Goal: Use online tool/utility: Utilize a website feature to perform a specific function

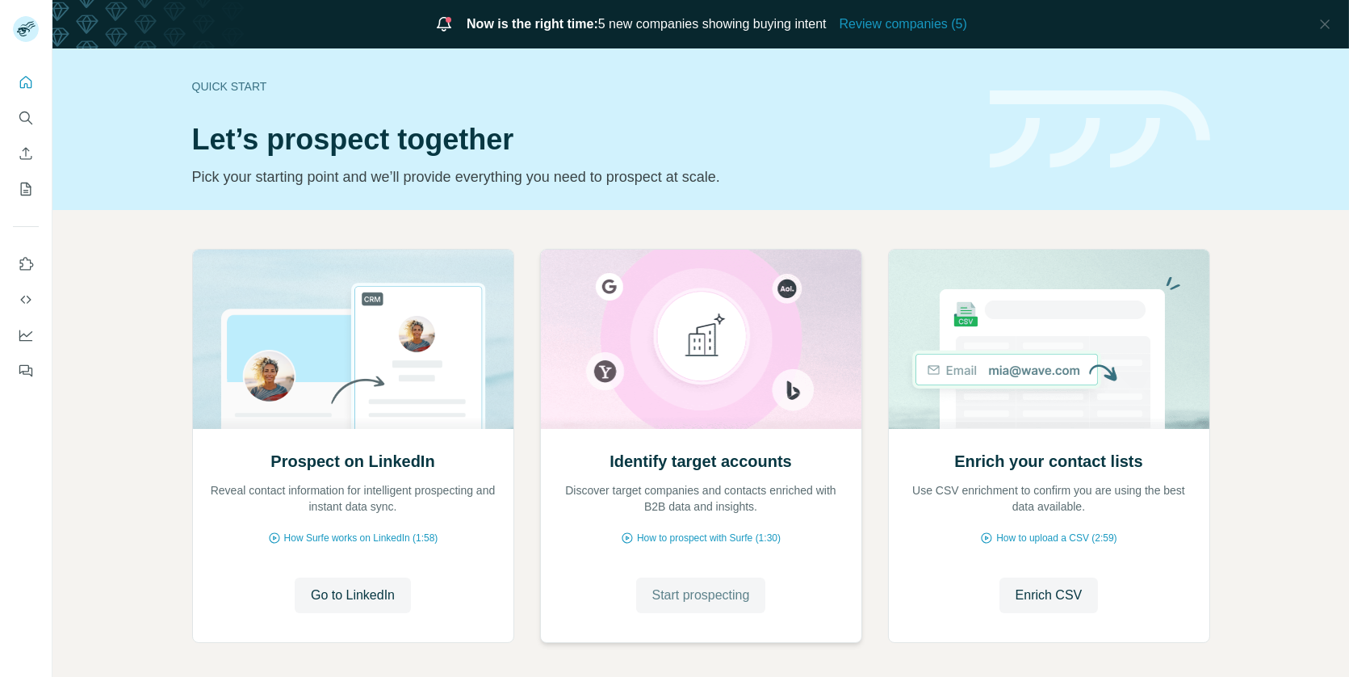
click at [673, 594] on span "Start prospecting" at bounding box center [701, 594] width 98 height 19
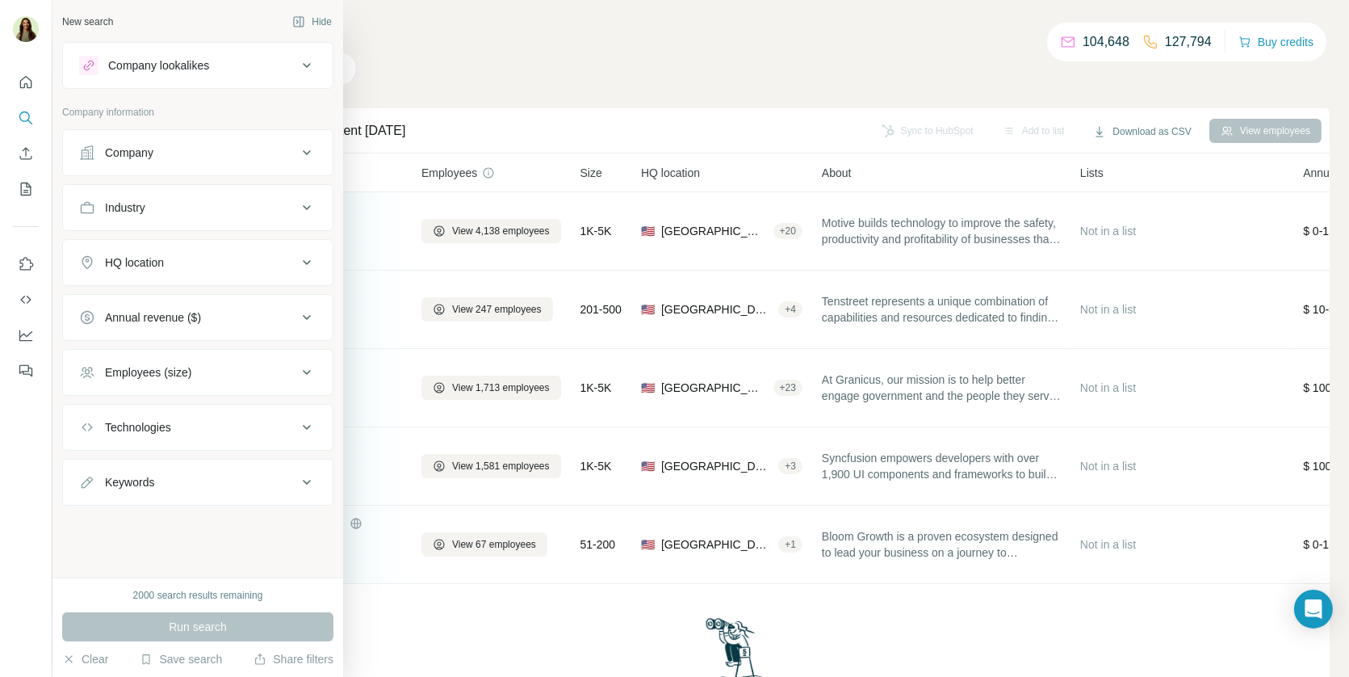
click at [158, 65] on div "Company lookalikes" at bounding box center [158, 65] width 101 height 16
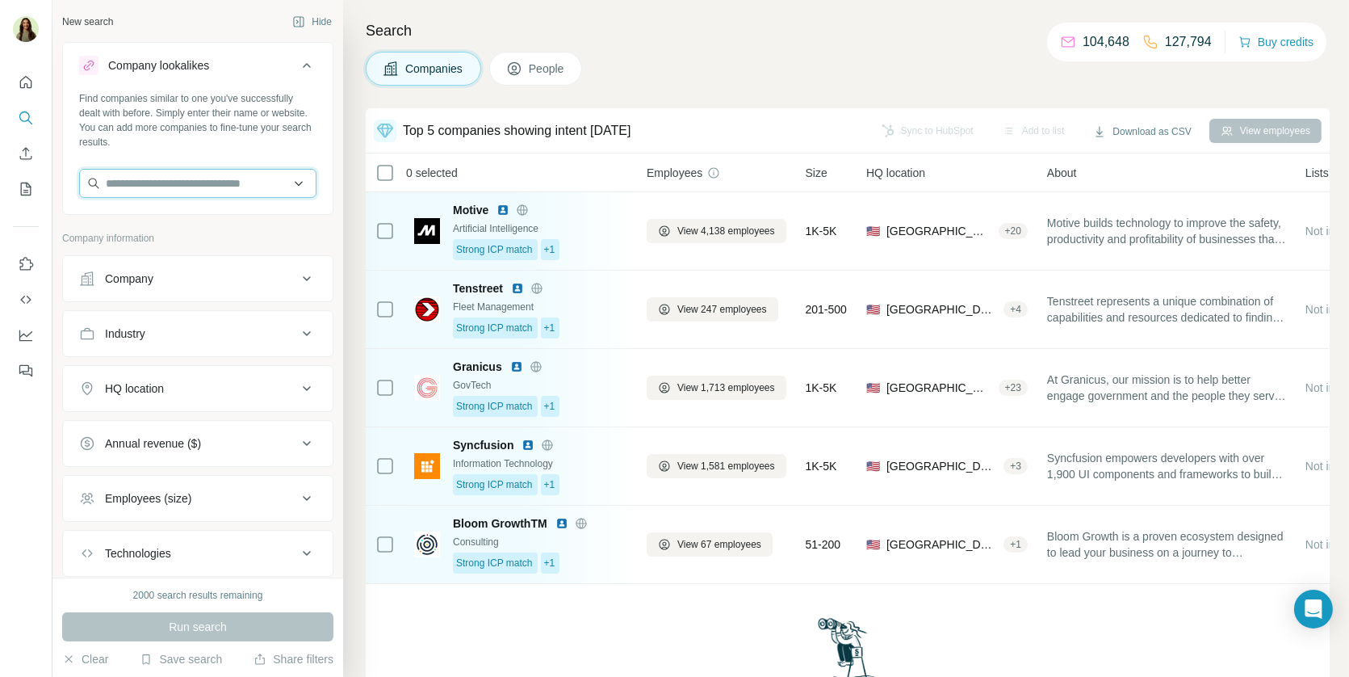
click at [168, 187] on input "text" at bounding box center [197, 183] width 237 height 29
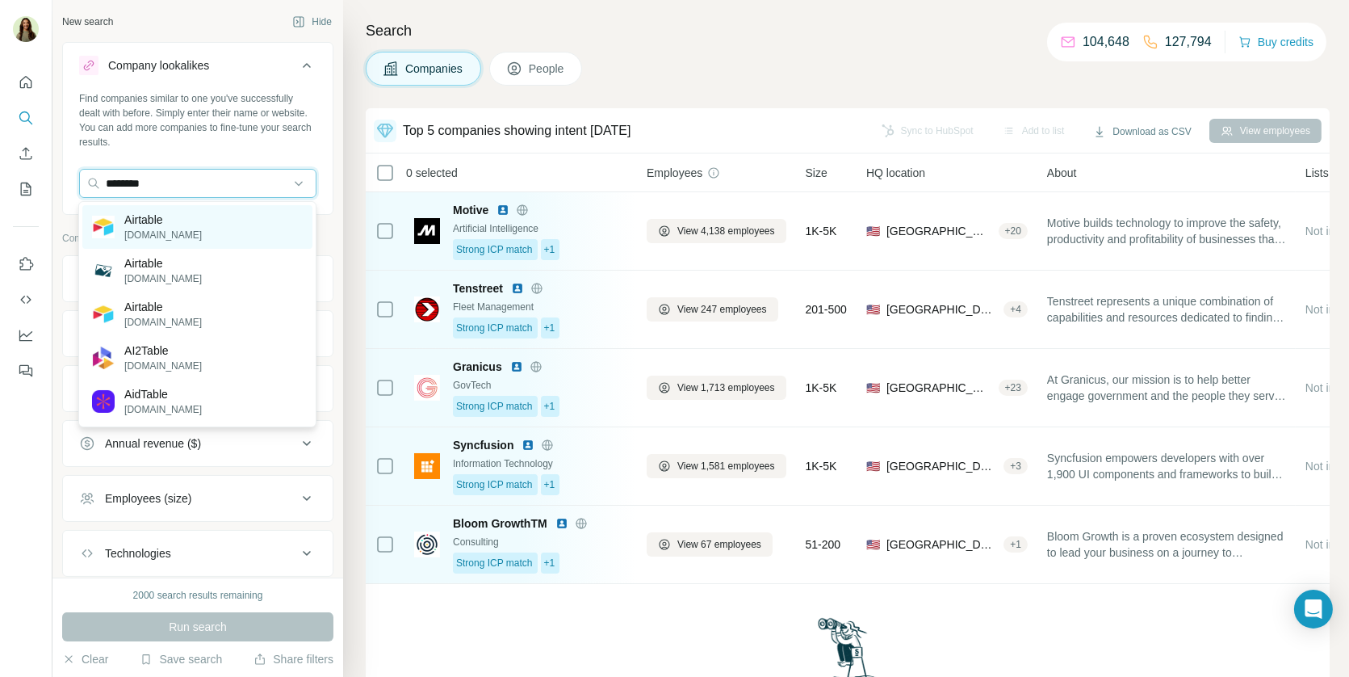
type input "********"
click at [174, 225] on p "Airtable" at bounding box center [163, 220] width 78 height 16
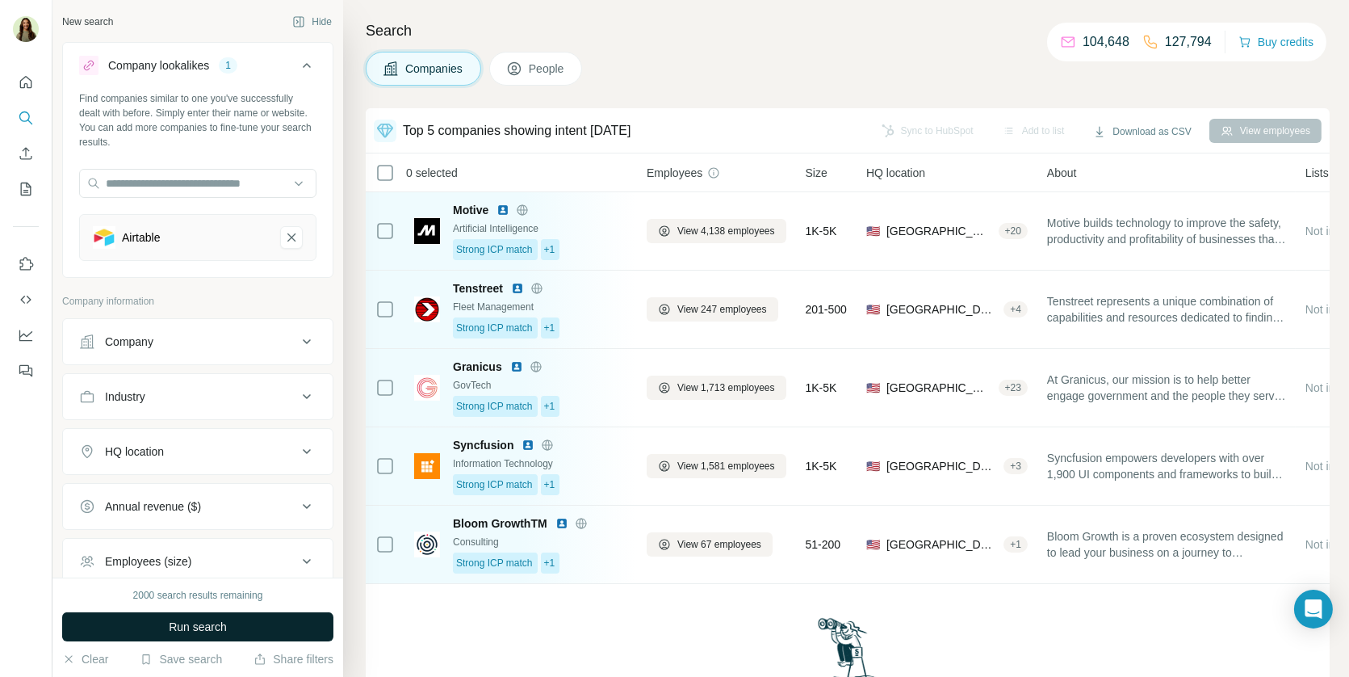
click at [187, 632] on span "Run search" at bounding box center [198, 626] width 58 height 16
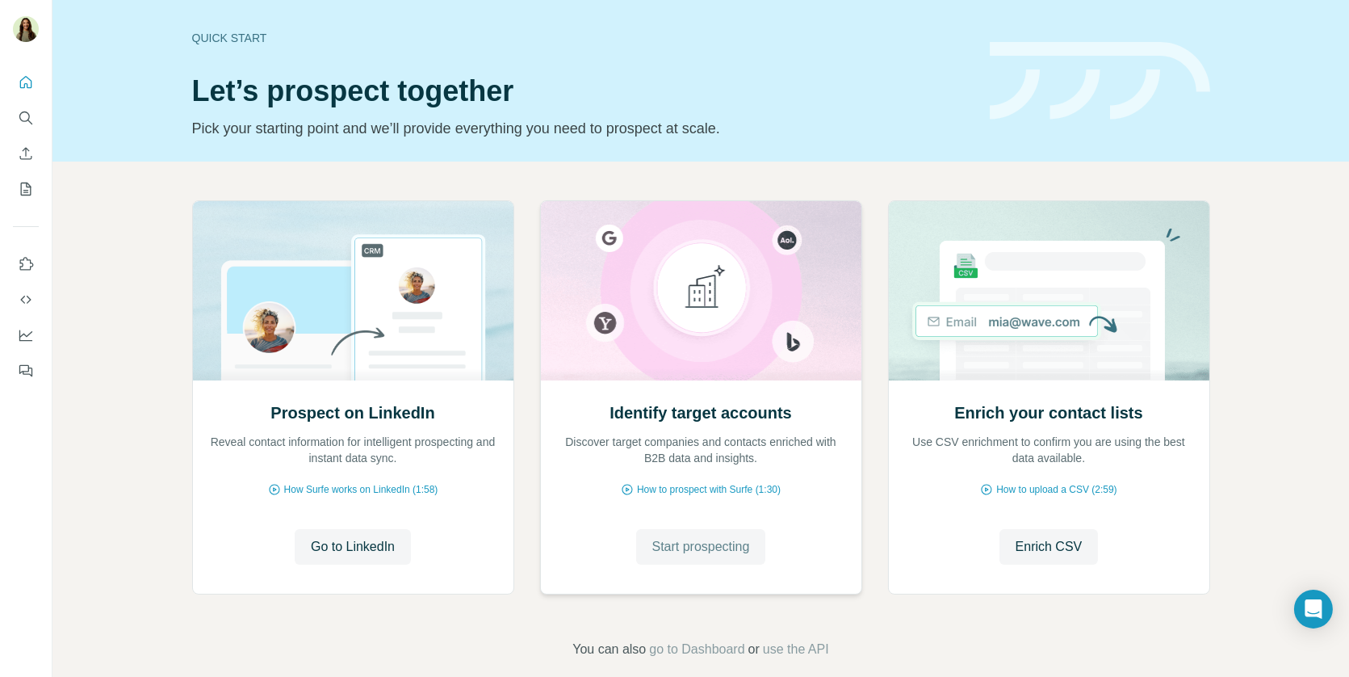
click at [698, 539] on span "Start prospecting" at bounding box center [701, 546] width 98 height 19
